Goal: Book appointment/travel/reservation

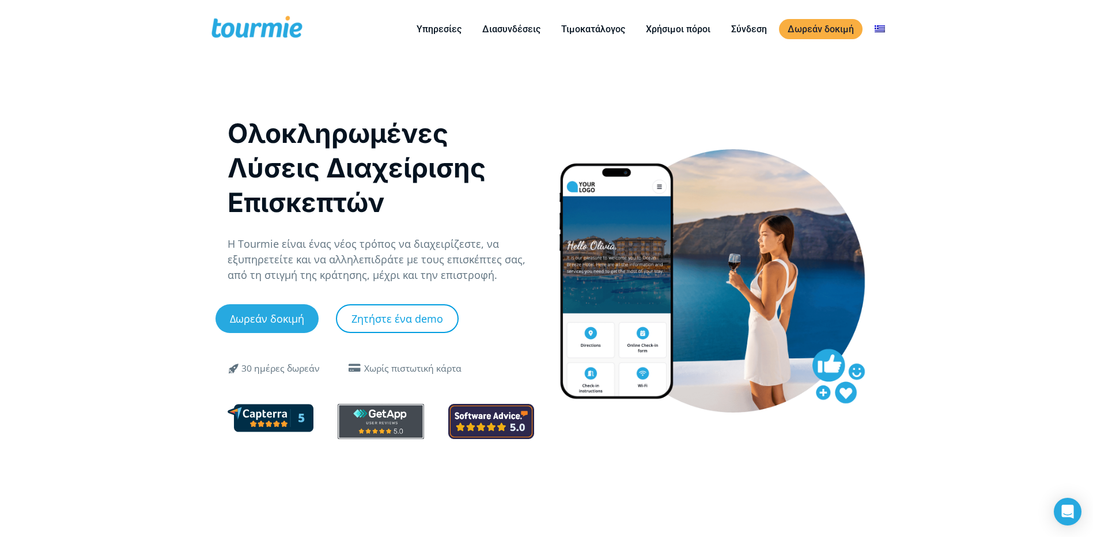
click at [401, 328] on link "Ζητήστε ένα demo" at bounding box center [397, 318] width 123 height 29
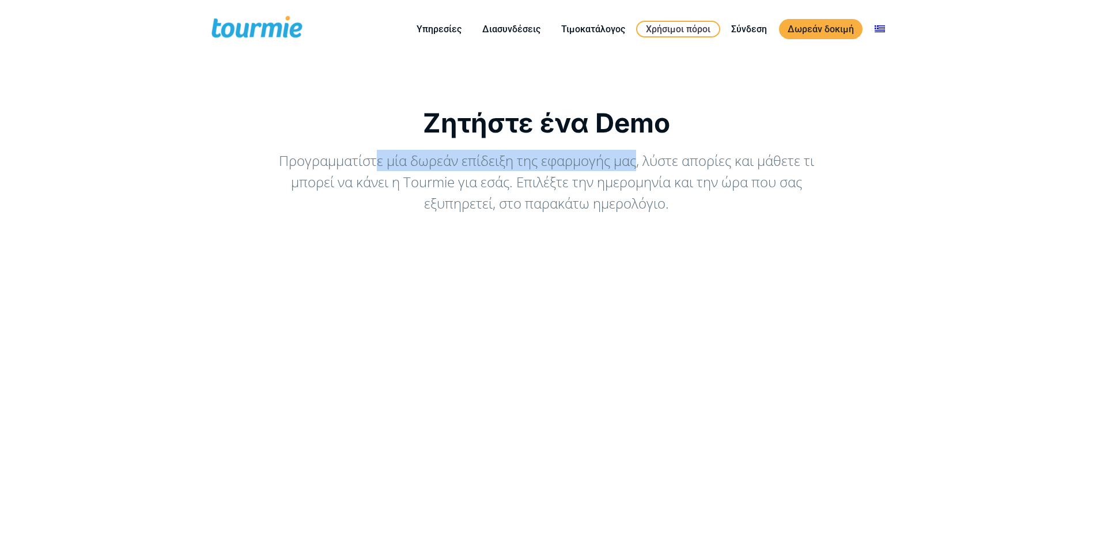
drag, startPoint x: 505, startPoint y: 152, endPoint x: 637, endPoint y: 167, distance: 132.8
click at [637, 167] on div "Προγραμματίστε μία δωρεάν επίδειξη της εφαρμογής μας, λύστε απορίες και μάθετε …" at bounding box center [546, 182] width 547 height 64
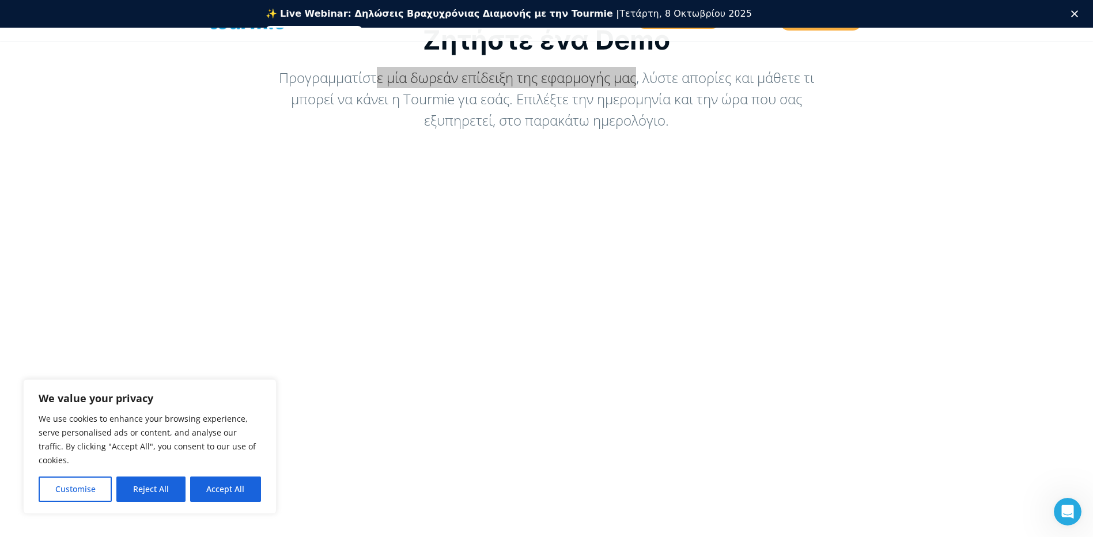
scroll to position [105, 0]
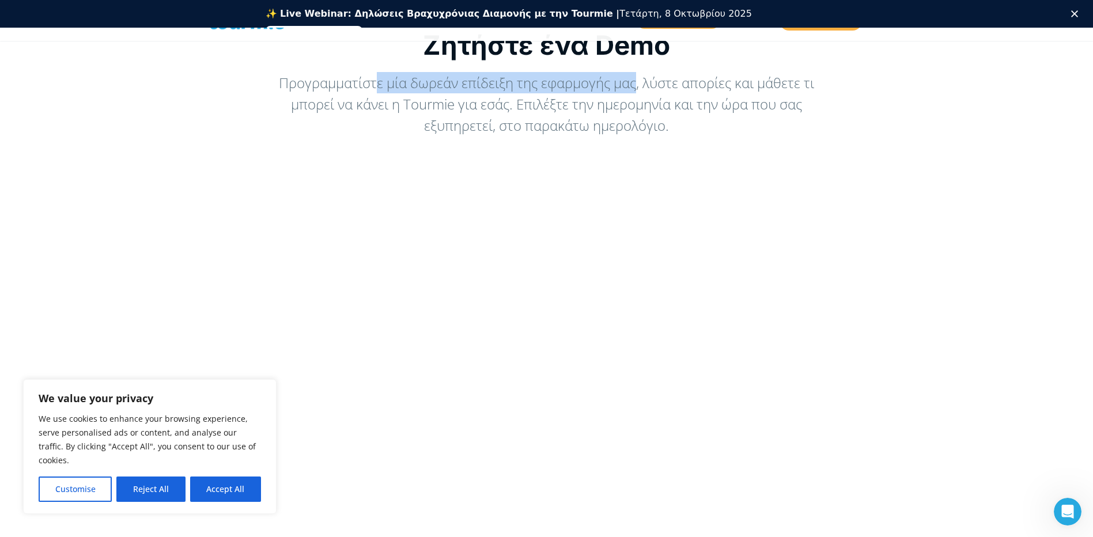
click at [232, 481] on button "Accept All" at bounding box center [225, 489] width 71 height 25
checkbox input "true"
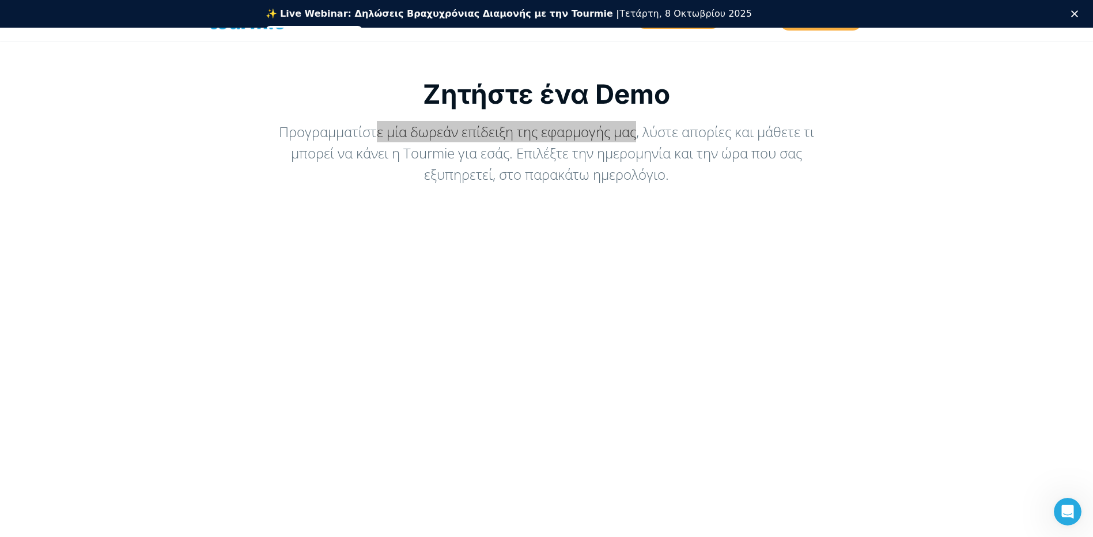
scroll to position [0, 0]
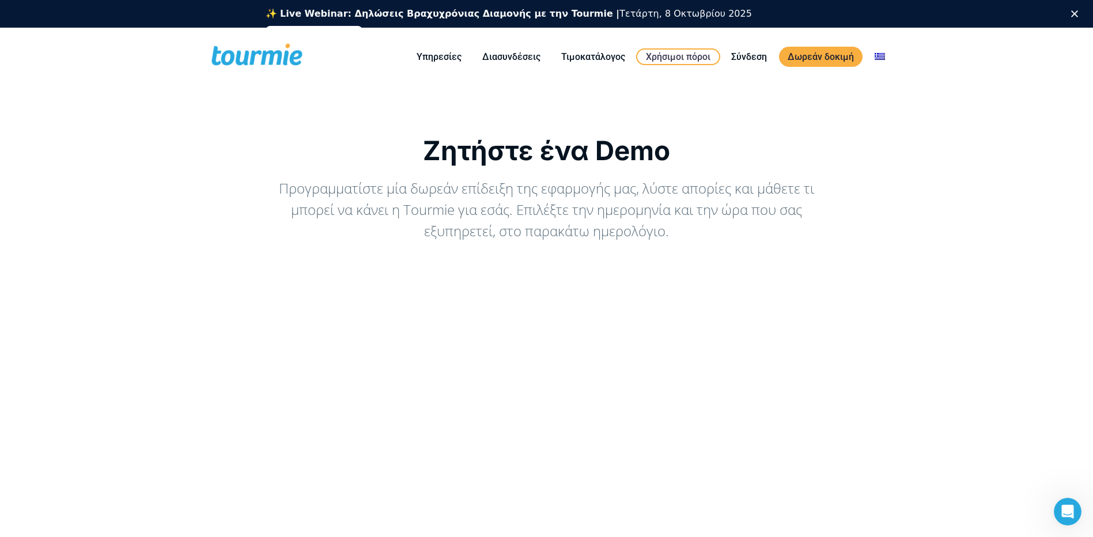
click at [723, 206] on div "Προγραμματίστε μία δωρεάν επίδειξη της εφαρμογής μας, λύστε απορίες και μάθετε …" at bounding box center [546, 209] width 547 height 64
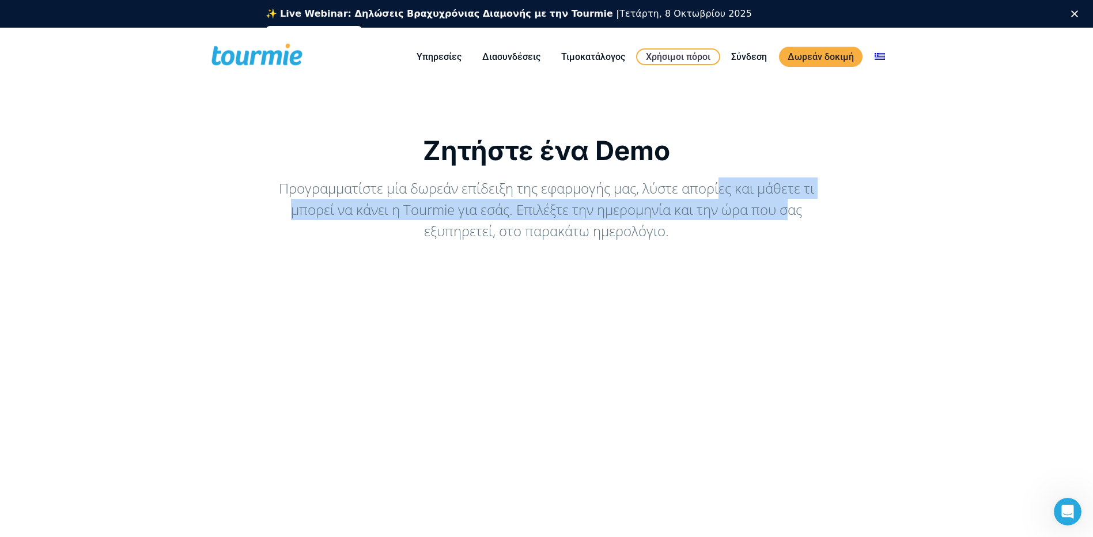
drag, startPoint x: 735, startPoint y: 191, endPoint x: 787, endPoint y: 201, distance: 52.9
click at [787, 201] on div "Προγραμματίστε μία δωρεάν επίδειξη της εφαρμογής μας, λύστε απορίες και μάθετε …" at bounding box center [546, 209] width 547 height 64
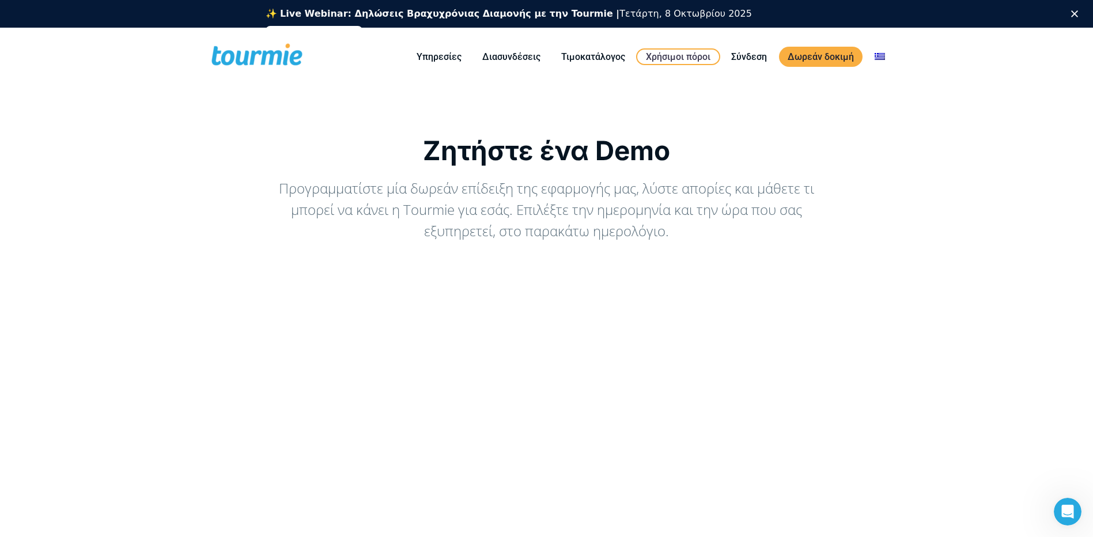
click at [475, 237] on div "Προγραμματίστε μία δωρεάν επίδειξη της εφαρμογής μας, λύστε απορίες και μάθετε …" at bounding box center [546, 209] width 547 height 64
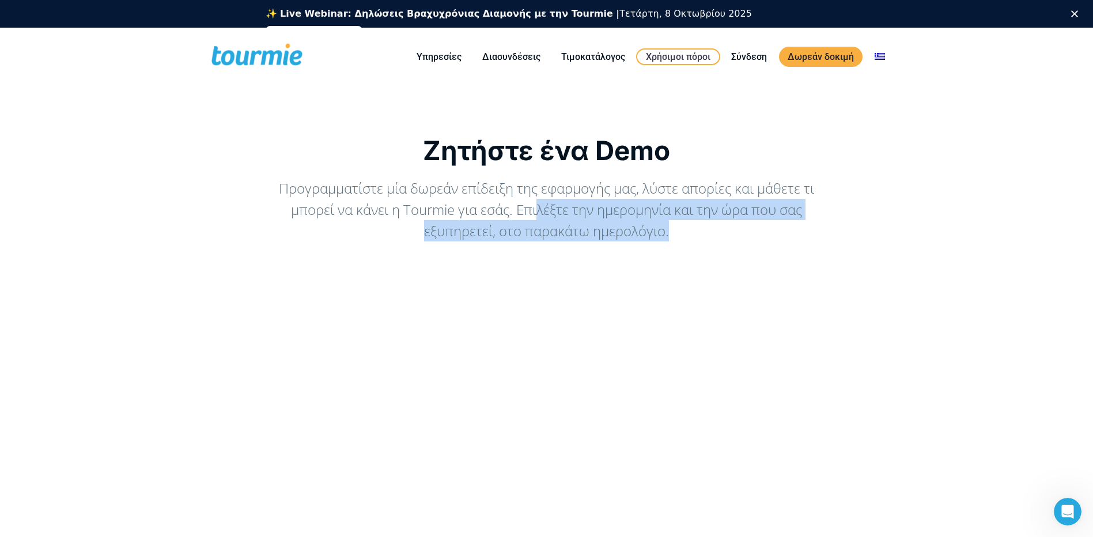
drag, startPoint x: 570, startPoint y: 215, endPoint x: 785, endPoint y: 221, distance: 215.0
click at [785, 221] on div "Προγραμματίστε μία δωρεάν επίδειξη της εφαρμογής μας, λύστε απορίες και μάθετε …" at bounding box center [546, 209] width 547 height 64
drag, startPoint x: 785, startPoint y: 221, endPoint x: 701, endPoint y: 240, distance: 86.2
click at [701, 240] on div "Προγραμματίστε μία δωρεάν επίδειξη της εφαρμογής μας, λύστε απορίες και μάθετε …" at bounding box center [546, 209] width 547 height 64
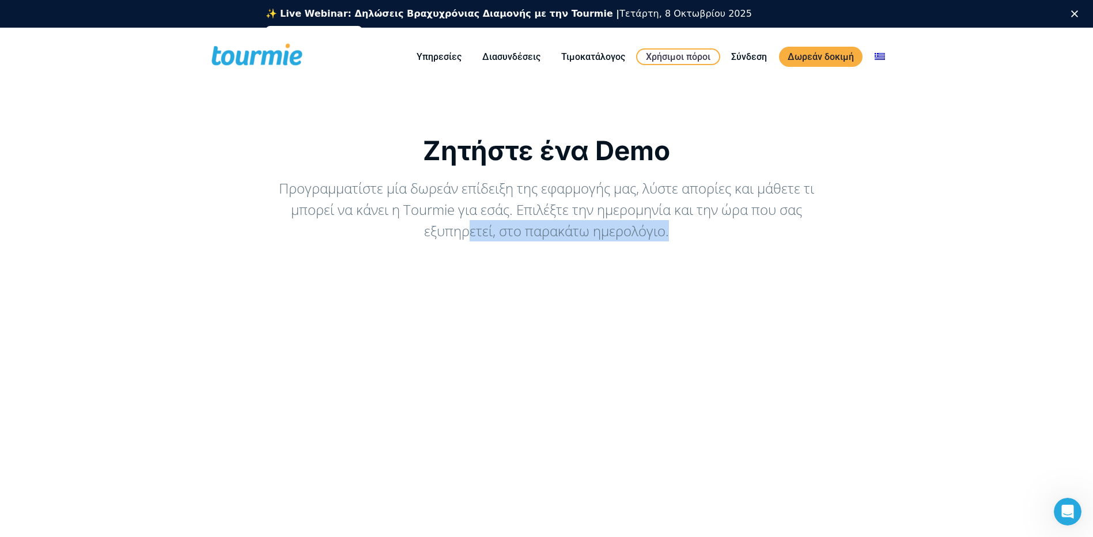
drag, startPoint x: 507, startPoint y: 232, endPoint x: 706, endPoint y: 230, distance: 199.4
click at [706, 230] on div "Προγραμματίστε μία δωρεάν επίδειξη της εφαρμογής μας, λύστε απορίες και μάθετε …" at bounding box center [546, 209] width 547 height 64
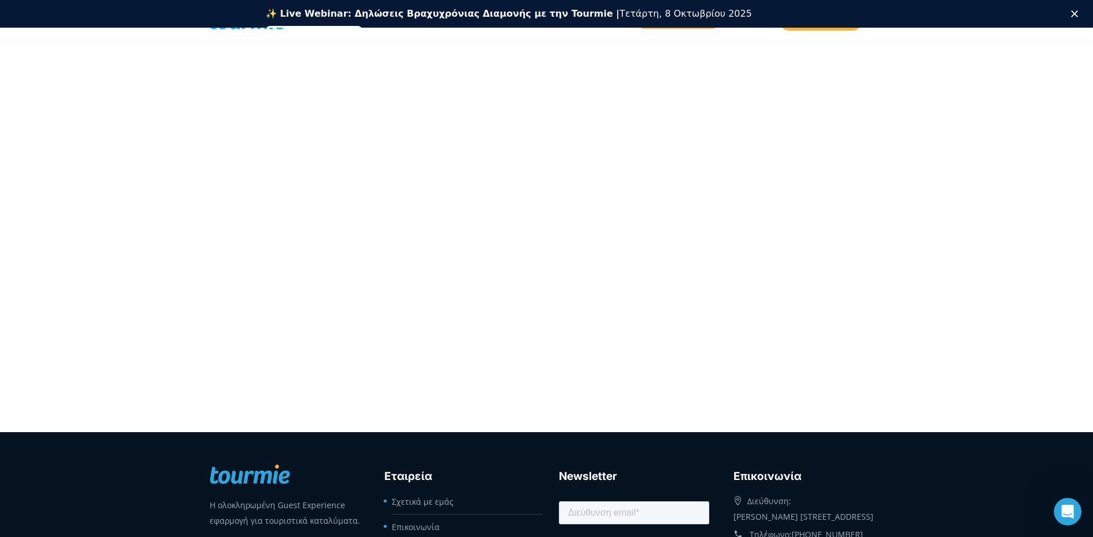
scroll to position [288, 0]
